Goal: Task Accomplishment & Management: Manage account settings

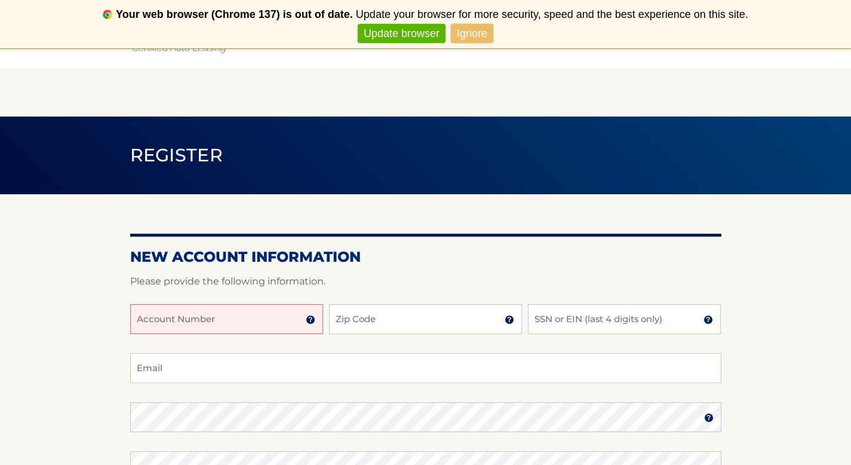
scroll to position [4, 0]
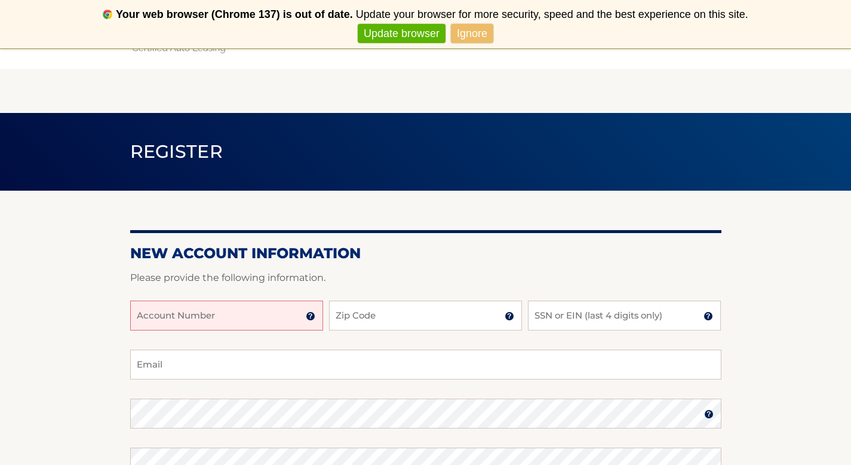
click at [375, 28] on link "Update browser" at bounding box center [402, 34] width 88 height 20
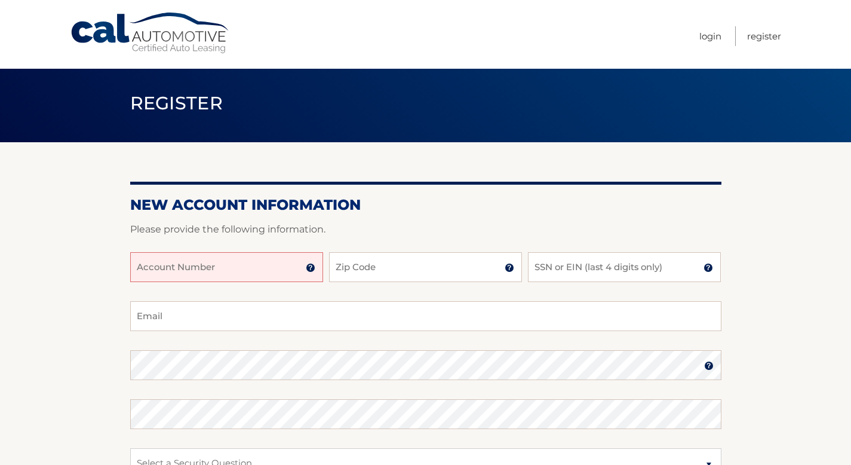
click at [198, 268] on input "Account Number" at bounding box center [226, 267] width 193 height 30
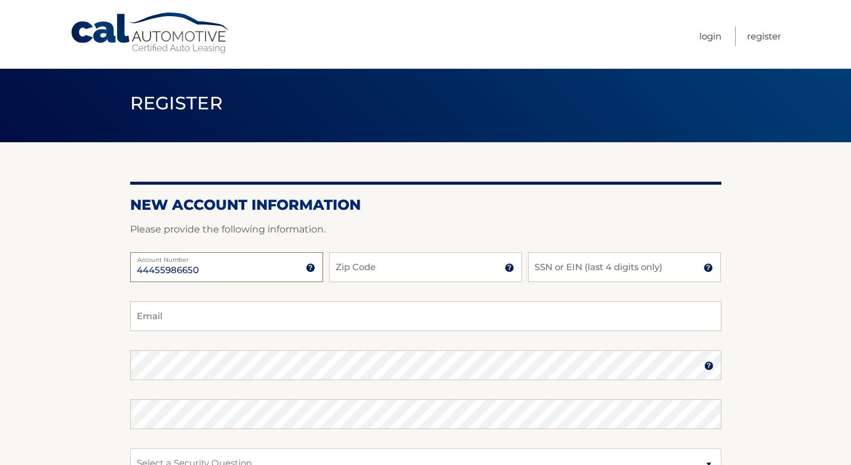
type input "44455986650"
click at [373, 272] on input "Zip Code" at bounding box center [425, 267] width 193 height 30
type input "10305"
type input "pattyd272@gmail.com"
click at [558, 274] on input "SSN or EIN (last 4 digits only)" at bounding box center [624, 267] width 193 height 30
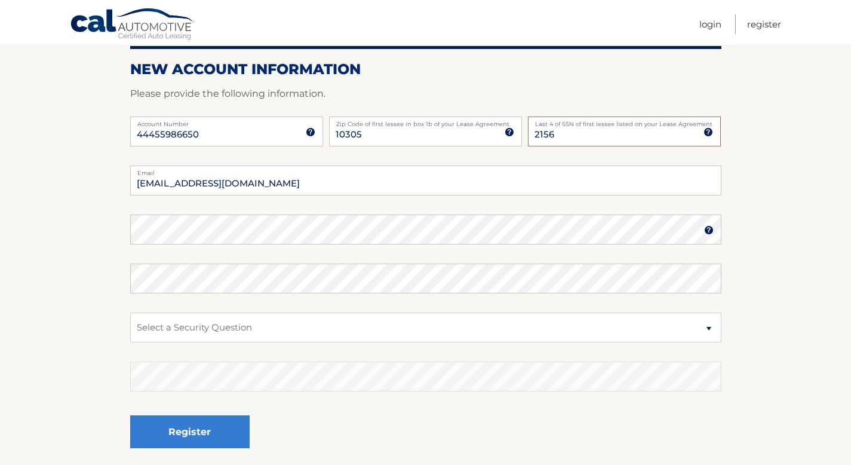
scroll to position [144, 0]
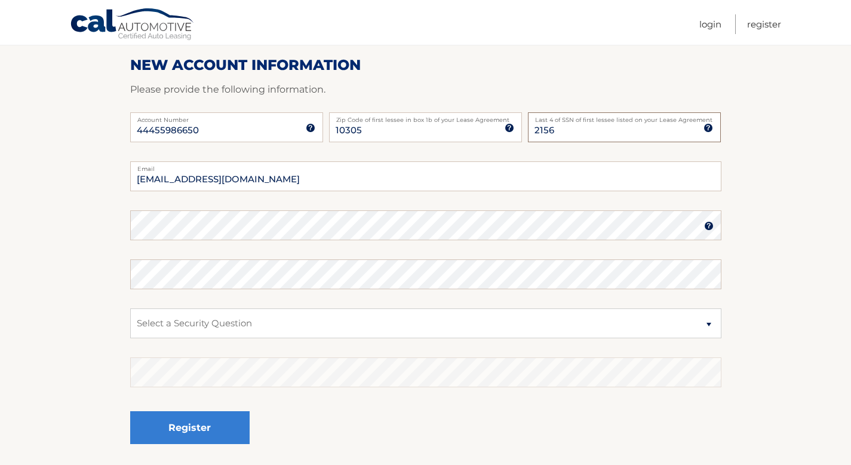
type input "2156"
click at [233, 333] on select "Select a Security Question What was the name of your elementary school? What is…" at bounding box center [425, 323] width 591 height 30
select select "2"
click at [237, 324] on select "Select a Security Question What was the name of your elementary school? What is…" at bounding box center [425, 323] width 591 height 30
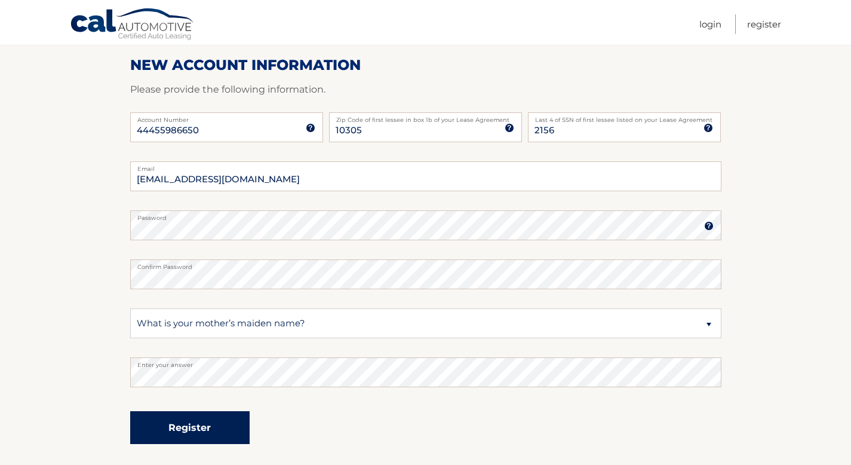
click at [185, 431] on button "Register" at bounding box center [189, 427] width 119 height 33
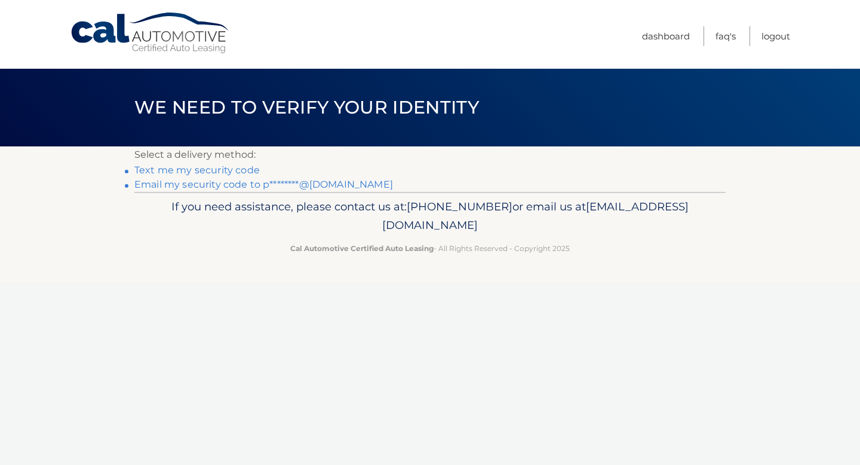
click at [203, 171] on link "Text me my security code" at bounding box center [196, 169] width 125 height 11
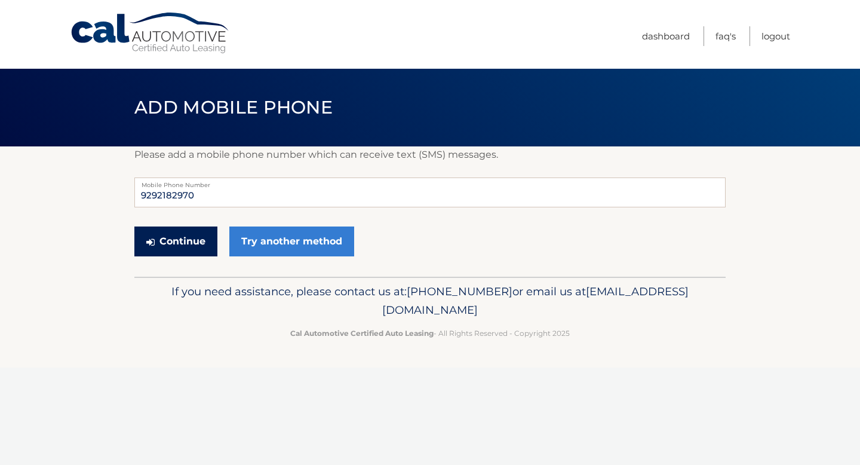
click at [193, 241] on button "Continue" at bounding box center [175, 241] width 83 height 30
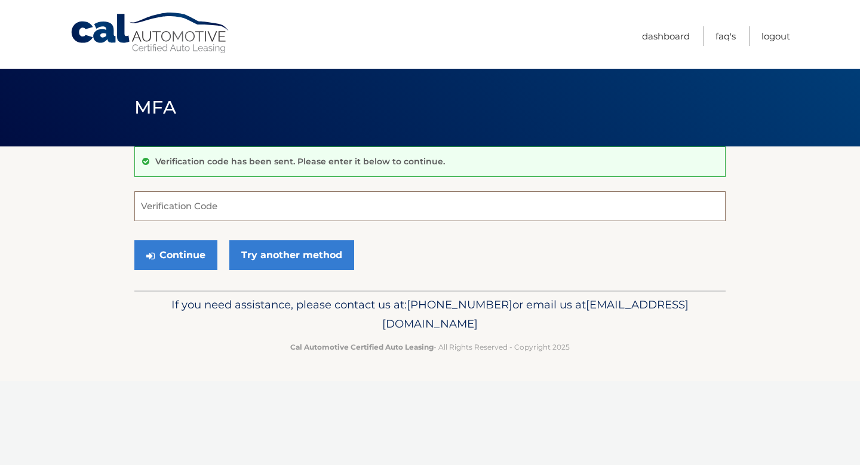
click at [232, 211] on input "Verification Code" at bounding box center [429, 206] width 591 height 30
type input "944376"
click at [204, 254] on button "Continue" at bounding box center [175, 255] width 83 height 30
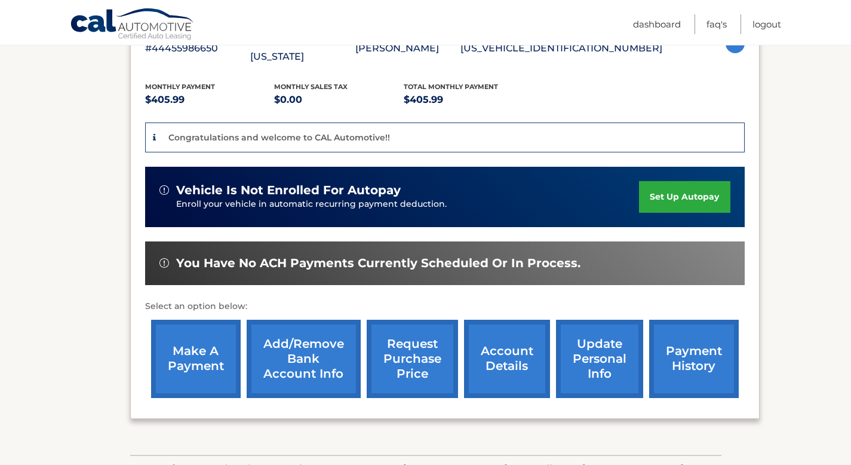
scroll to position [242, 0]
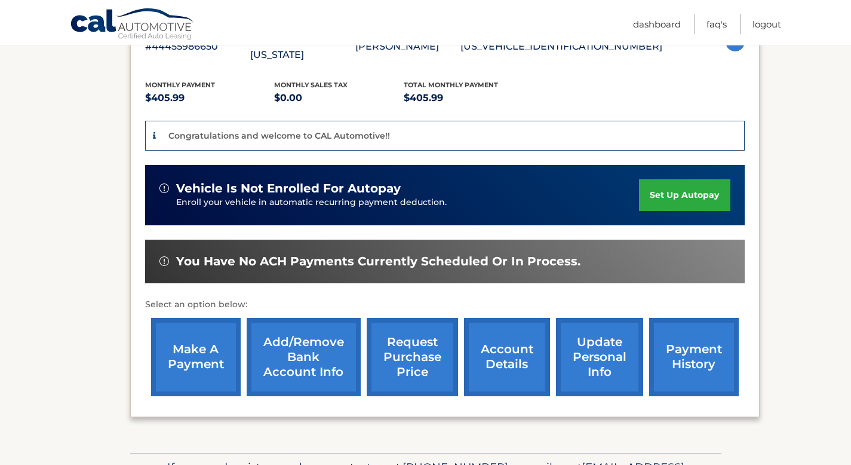
click at [659, 184] on link "set up autopay" at bounding box center [684, 195] width 91 height 32
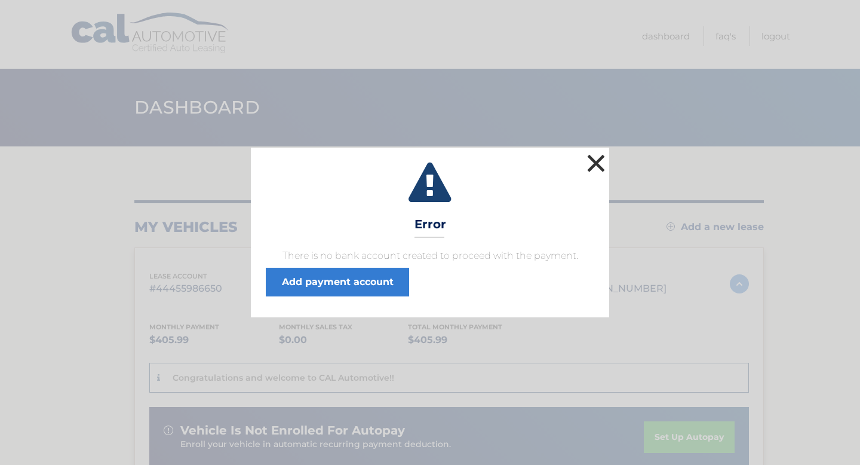
click at [602, 159] on button "×" at bounding box center [596, 163] width 24 height 24
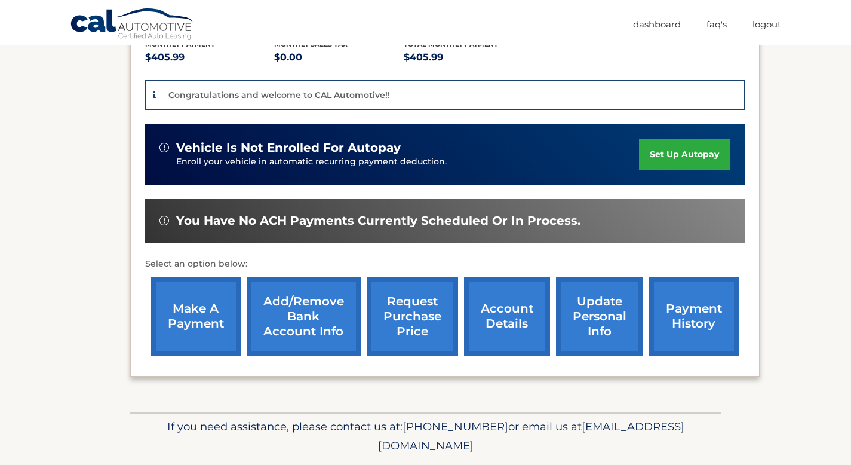
scroll to position [286, 0]
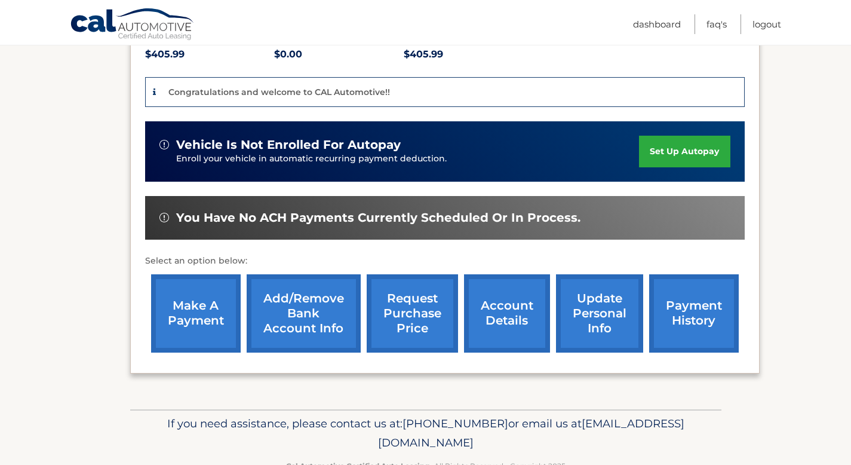
click at [289, 299] on link "Add/Remove bank account info" at bounding box center [304, 313] width 114 height 78
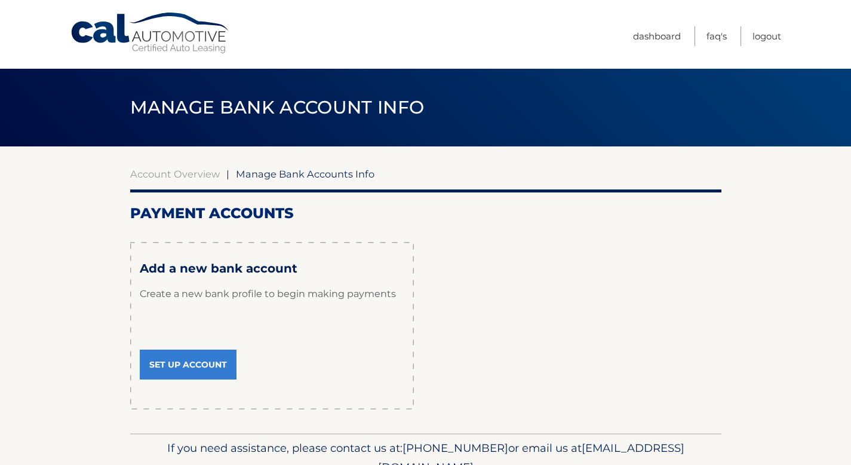
click at [199, 370] on link "Set Up Account" at bounding box center [188, 364] width 97 height 30
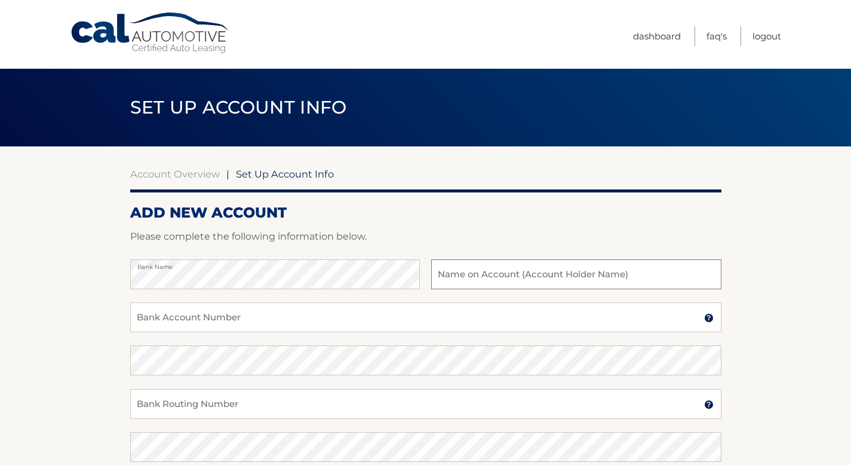
click at [593, 283] on input "text" at bounding box center [576, 274] width 290 height 30
type input "[PERSON_NAME]"
click at [229, 320] on input "Bank Account Number" at bounding box center [425, 317] width 591 height 30
type input "0095147514"
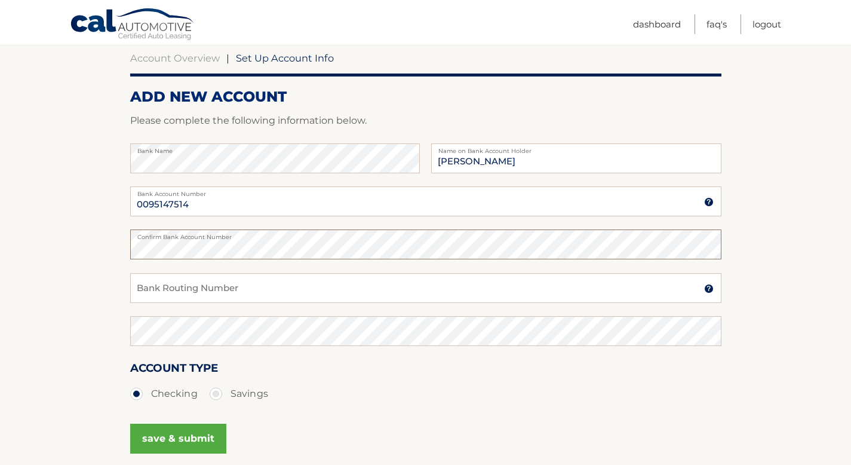
scroll to position [135, 0]
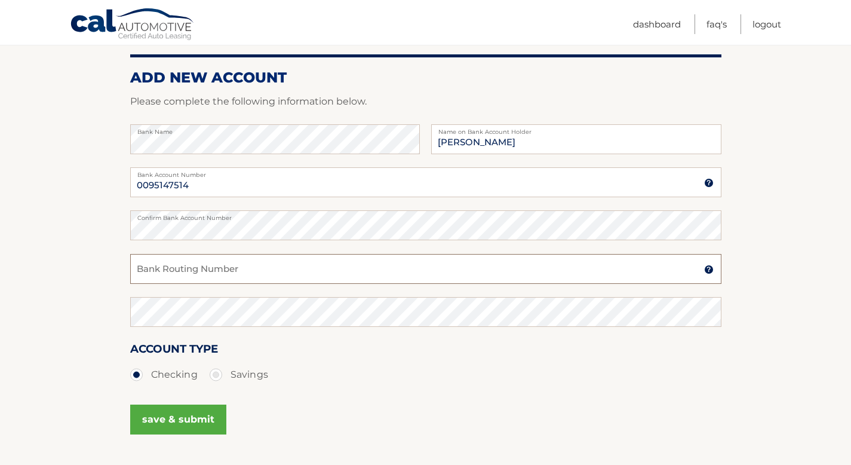
click at [382, 269] on input "Bank Routing Number" at bounding box center [425, 269] width 591 height 30
type input "231372691"
click at [174, 418] on button "save & submit" at bounding box center [178, 419] width 96 height 30
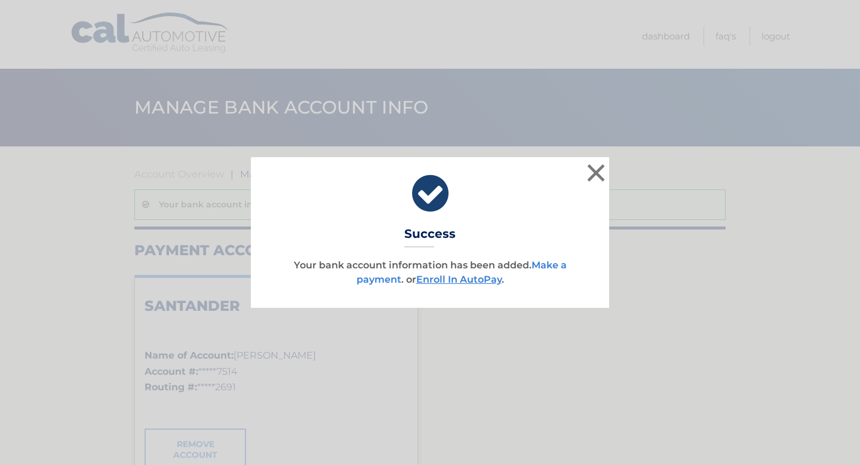
click at [562, 265] on link "Make a payment" at bounding box center [462, 272] width 210 height 26
click at [455, 277] on link "Enroll In AutoPay" at bounding box center [458, 279] width 85 height 11
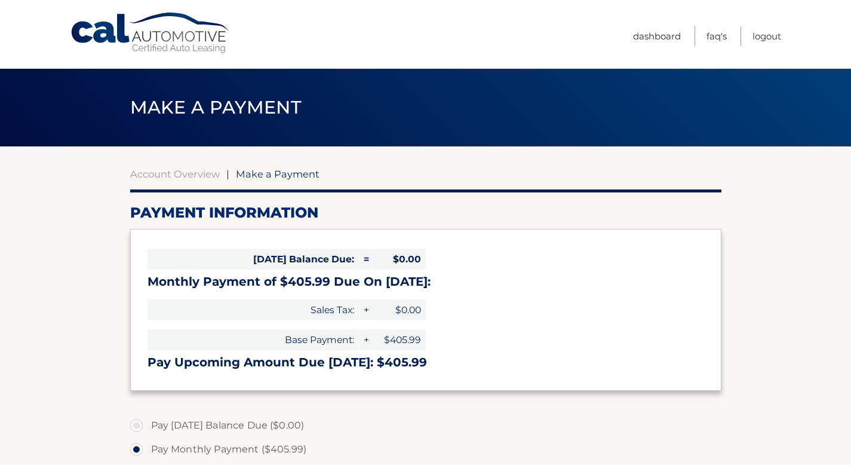
select select "YzgyMGZjZTMtZTliNC00OWI4LTlmYzEtMDlhYjRkZjQyZmI3"
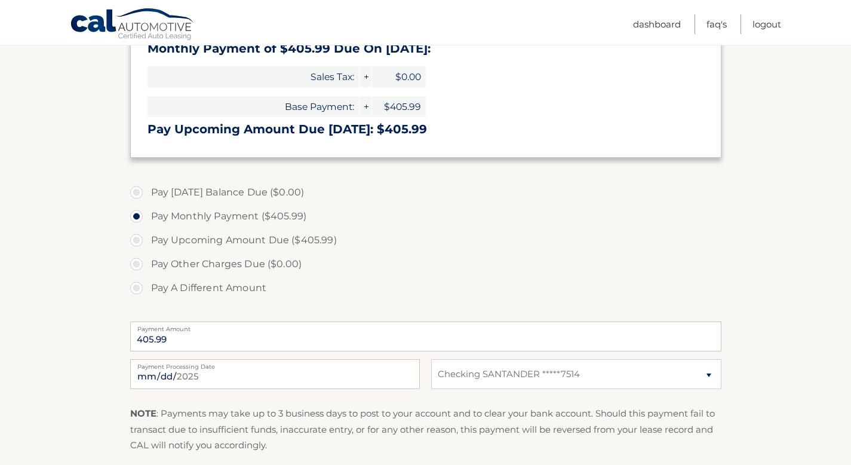
scroll to position [237, 0]
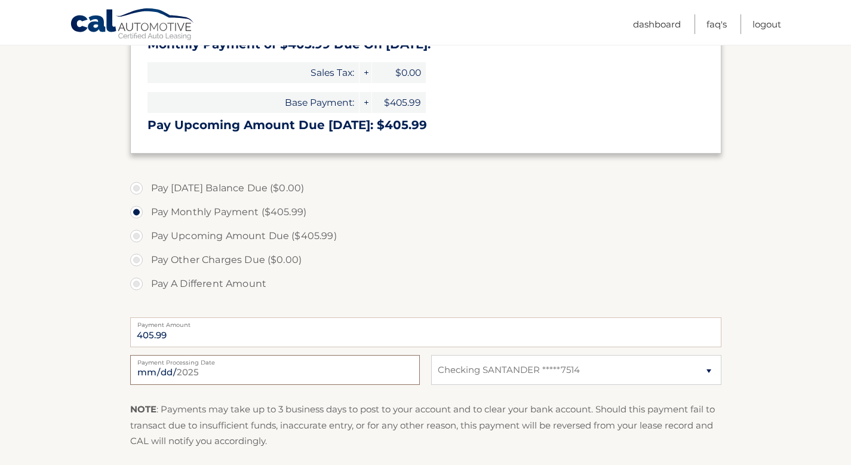
click at [223, 372] on input "2025-08-19" at bounding box center [275, 370] width 290 height 30
click at [282, 375] on input "2025-09-19" at bounding box center [275, 370] width 290 height 30
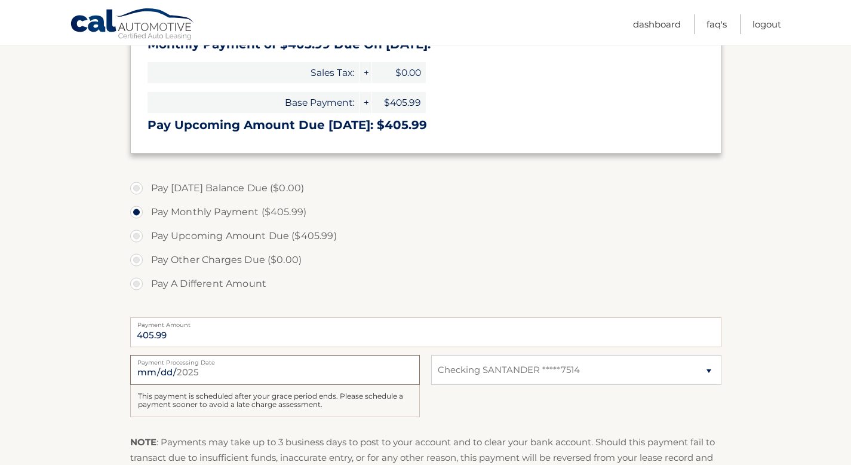
click at [222, 367] on input "2025-09-19" at bounding box center [275, 370] width 290 height 30
type input "2025-09-02"
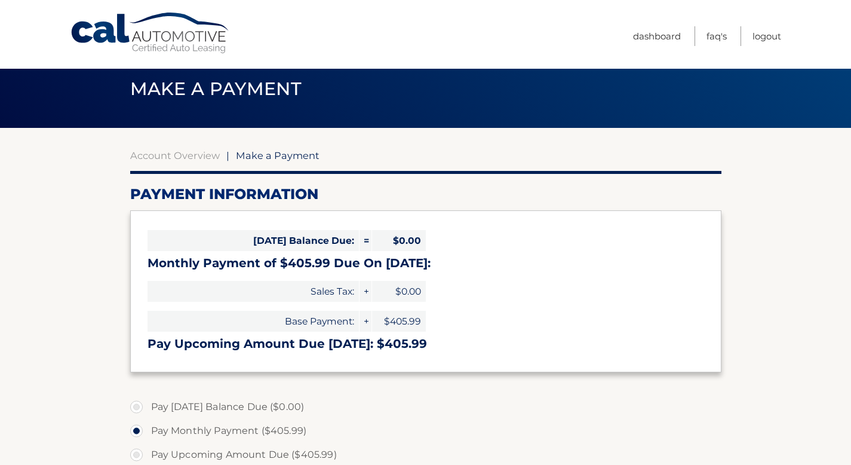
scroll to position [19, 0]
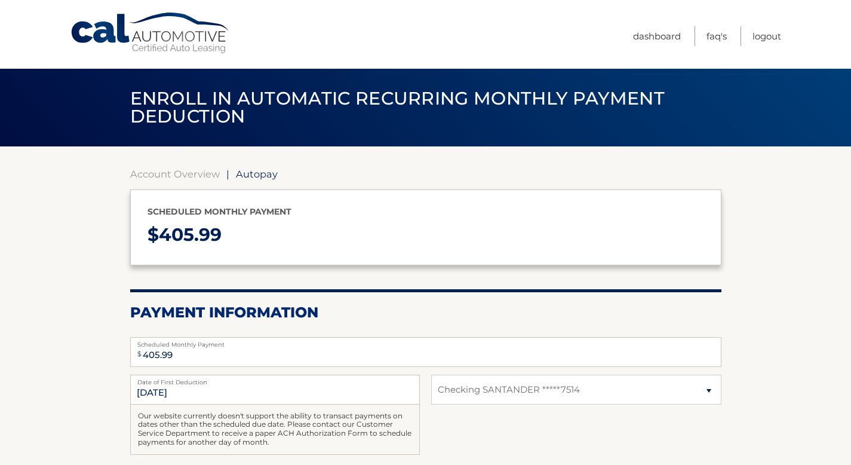
select select "YzgyMGZjZTMtZTliNC00OWI4LTlmYzEtMDlhYjRkZjQyZmI3"
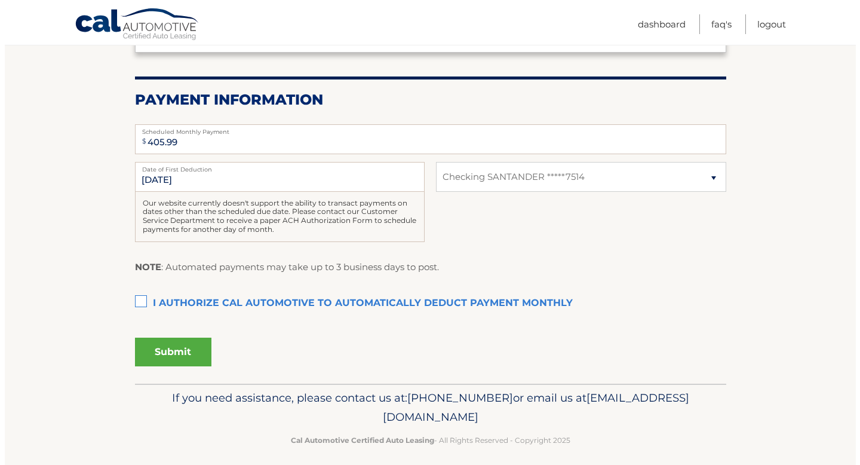
scroll to position [222, 0]
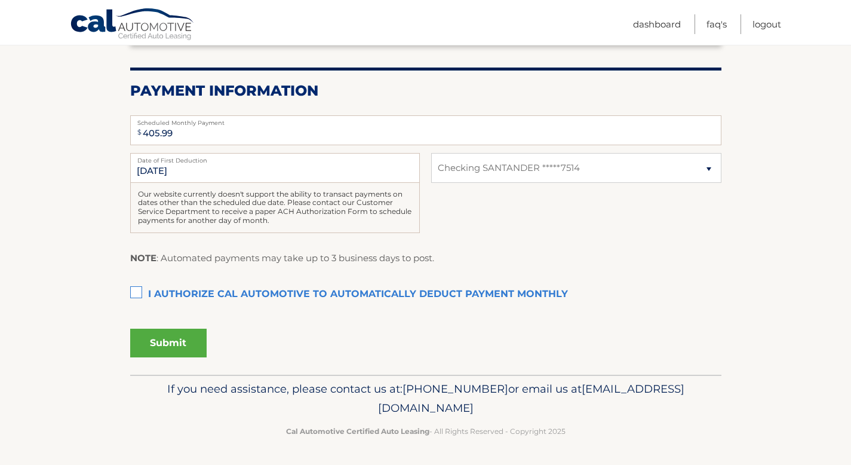
click at [136, 293] on label "I authorize cal automotive to automatically deduct payment monthly This checkbo…" at bounding box center [425, 295] width 591 height 24
click at [0, 0] on input "I authorize cal automotive to automatically deduct payment monthly This checkbo…" at bounding box center [0, 0] width 0 height 0
click at [170, 339] on button "Submit" at bounding box center [168, 343] width 76 height 29
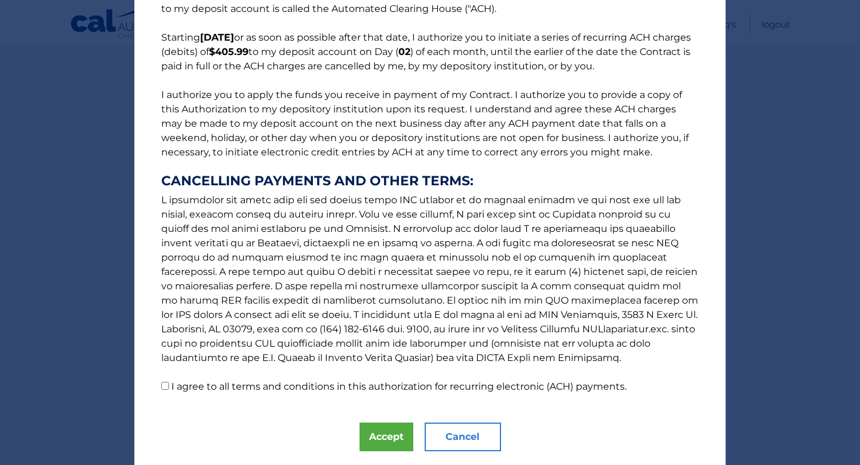
scroll to position [113, 0]
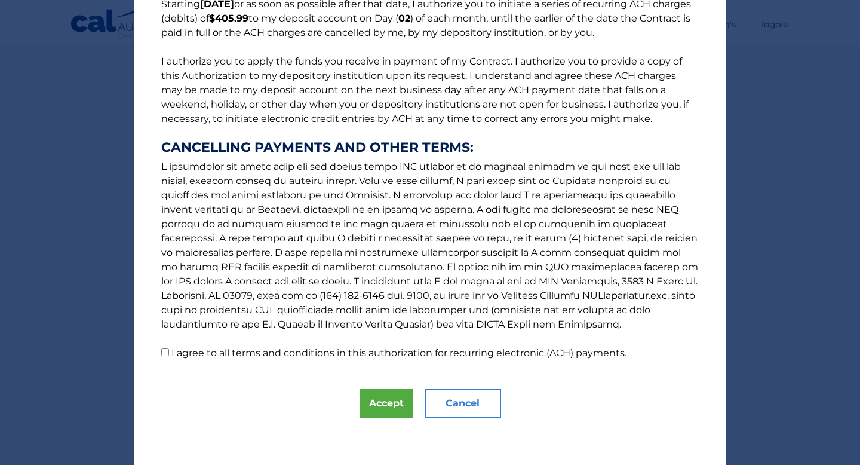
click at [161, 355] on input "I agree to all terms and conditions in this authorization for recurring electro…" at bounding box center [165, 352] width 8 height 8
checkbox input "true"
click at [374, 404] on button "Accept" at bounding box center [387, 403] width 54 height 29
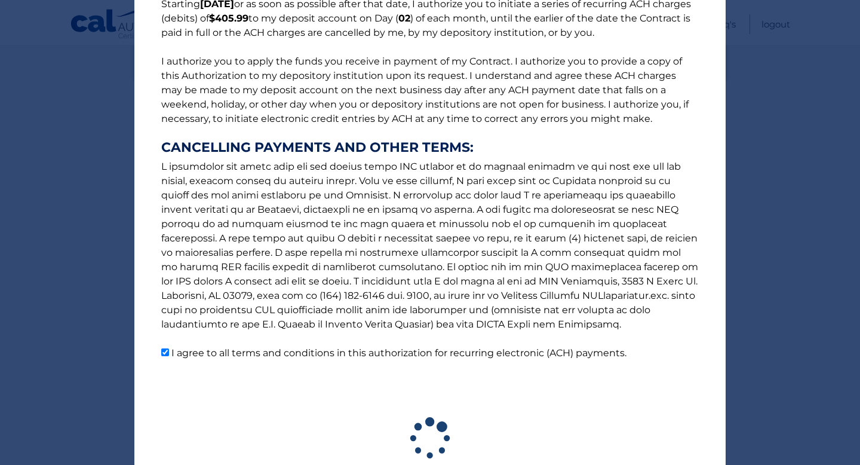
scroll to position [188, 0]
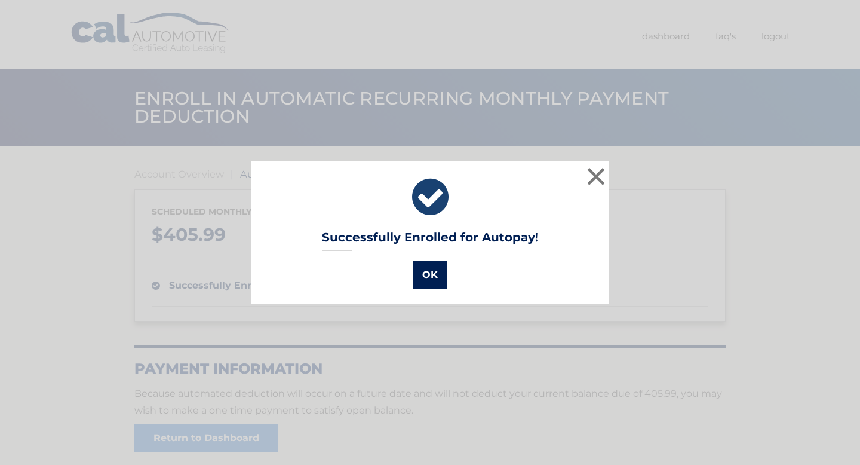
click at [424, 285] on button "OK" at bounding box center [430, 274] width 35 height 29
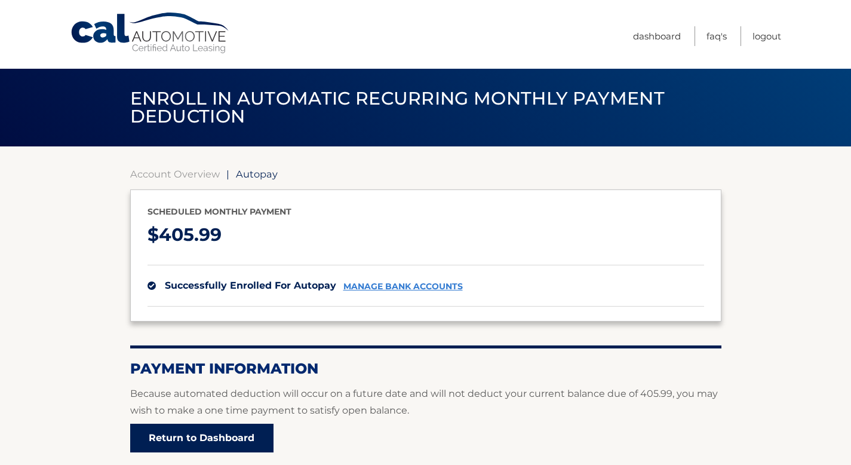
click at [176, 439] on link "Return to Dashboard" at bounding box center [201, 437] width 143 height 29
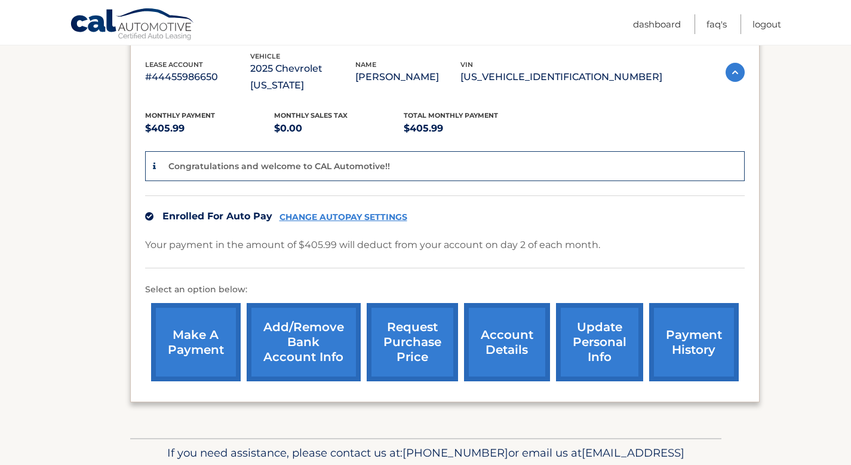
scroll to position [212, 0]
click at [579, 339] on link "update personal info" at bounding box center [599, 341] width 87 height 78
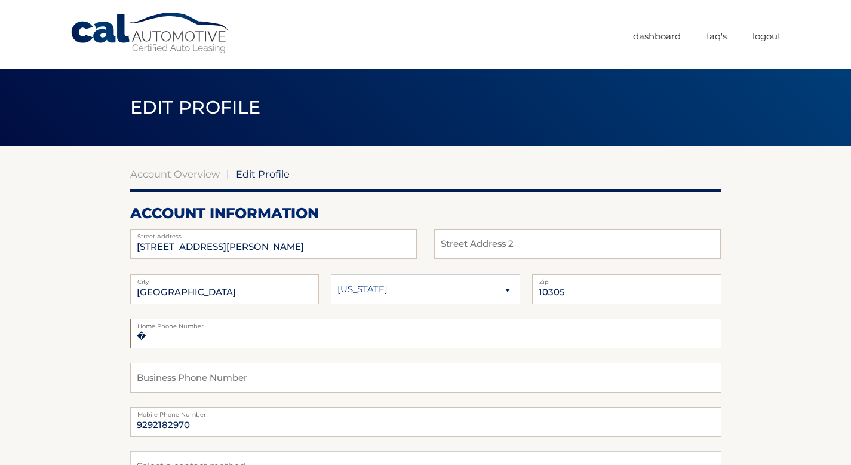
click at [288, 340] on input "�" at bounding box center [425, 333] width 591 height 30
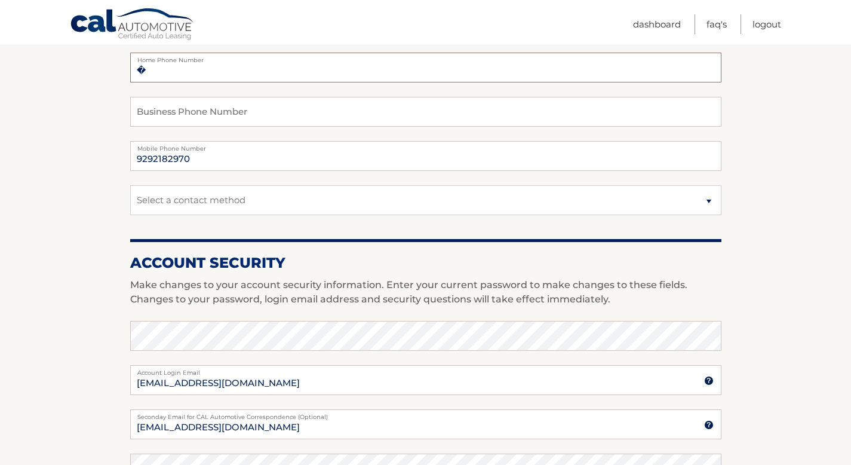
scroll to position [294, 0]
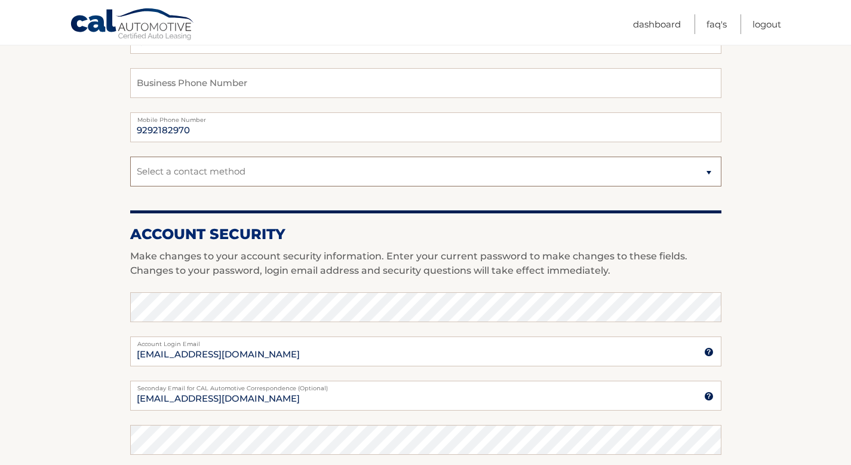
click at [593, 169] on select "Select a contact method Mobile Home" at bounding box center [425, 171] width 591 height 30
select select "1"
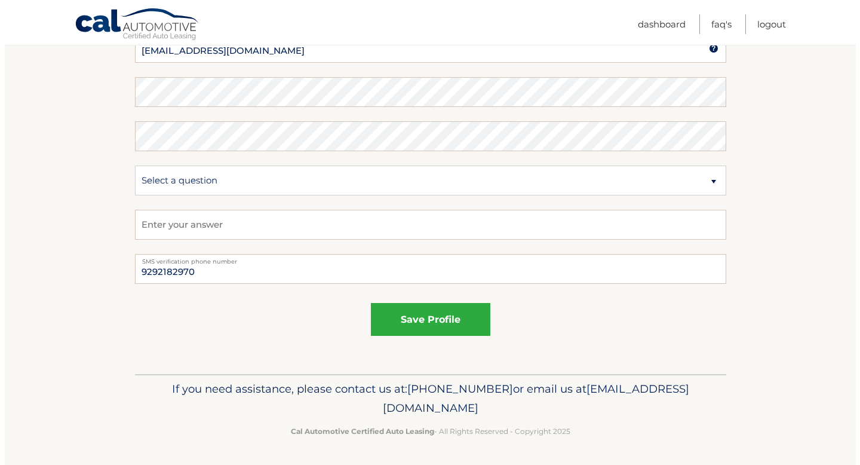
scroll to position [636, 0]
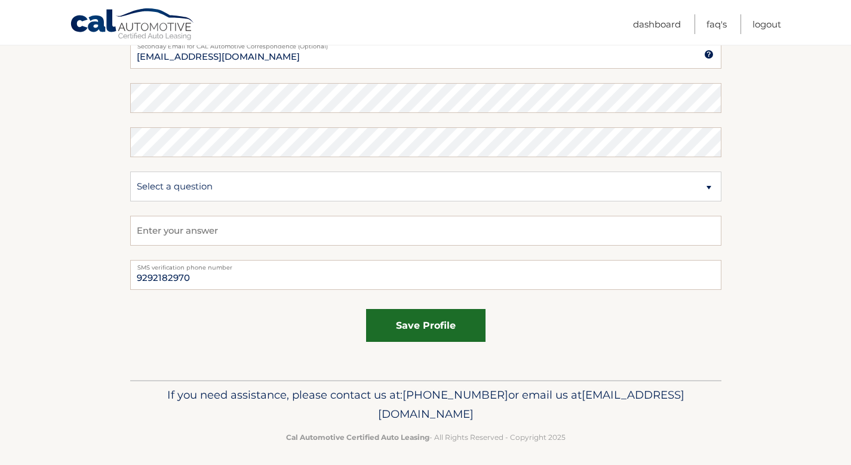
click at [398, 336] on button "save profile" at bounding box center [425, 325] width 119 height 33
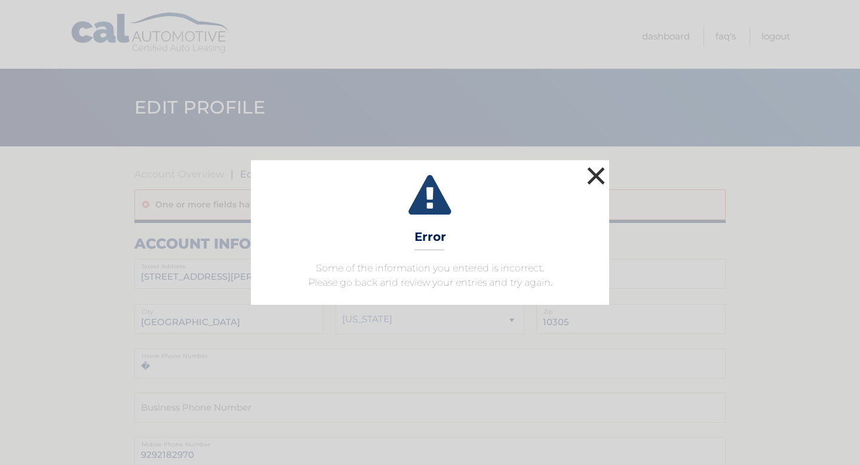
click at [590, 174] on button "×" at bounding box center [596, 176] width 24 height 24
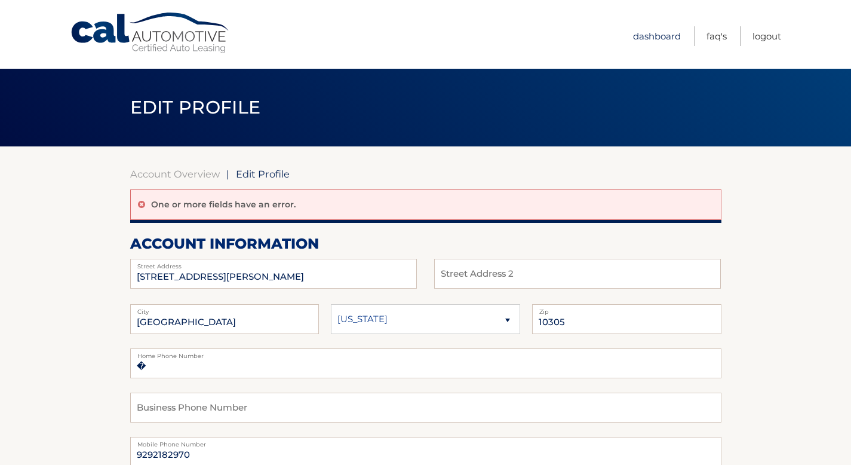
click at [671, 36] on link "Dashboard" at bounding box center [657, 36] width 48 height 20
